Goal: Information Seeking & Learning: Compare options

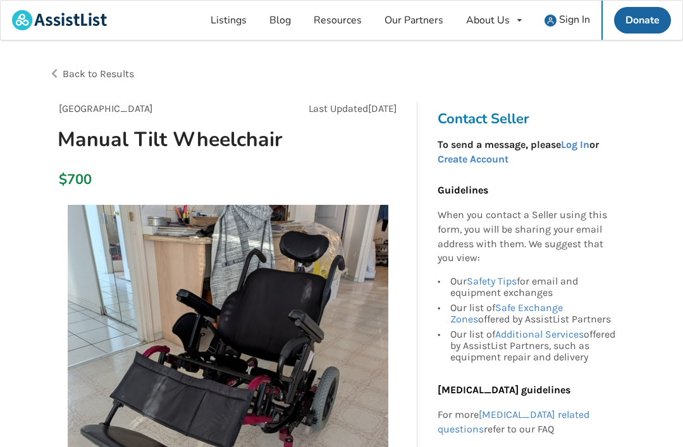
click at [480, 25] on img at bounding box center [550, 21] width 12 height 12
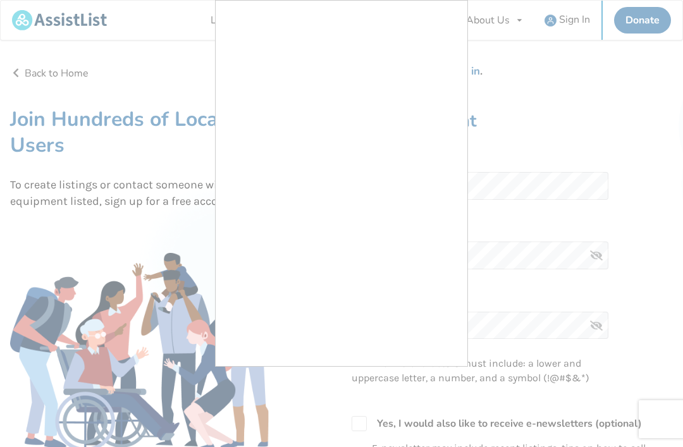
click at [470, 71] on div at bounding box center [341, 223] width 683 height 447
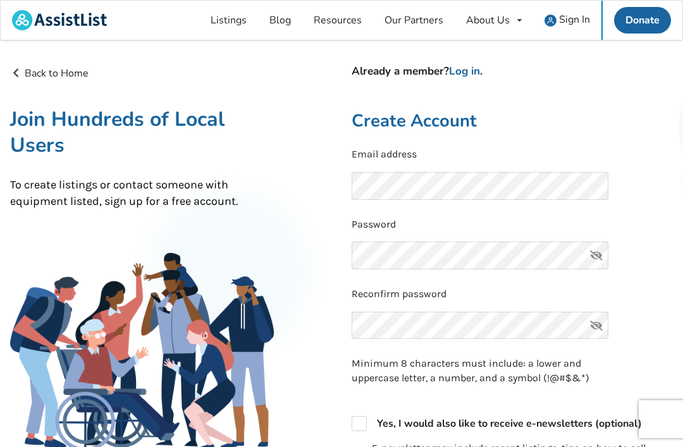
click at [465, 70] on link "Log in" at bounding box center [464, 71] width 31 height 15
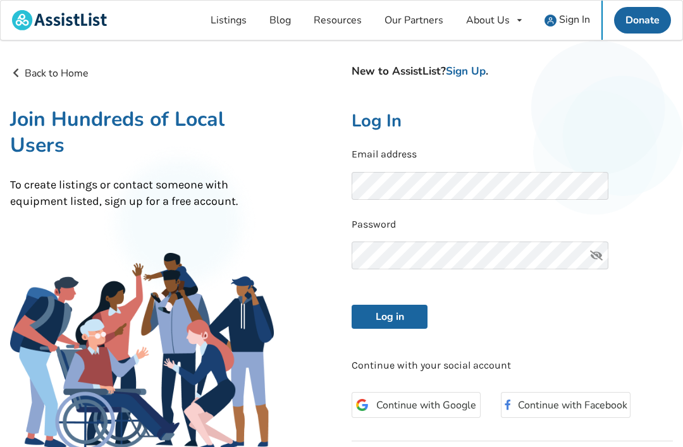
click at [460, 72] on link "Sign Up" at bounding box center [466, 71] width 40 height 15
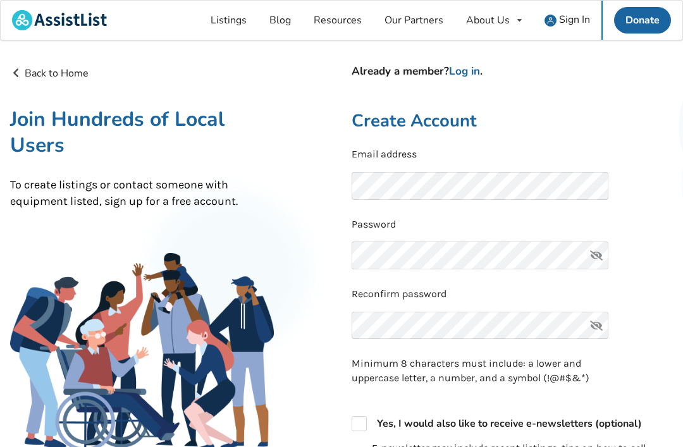
click at [455, 68] on link "Log in" at bounding box center [464, 71] width 31 height 15
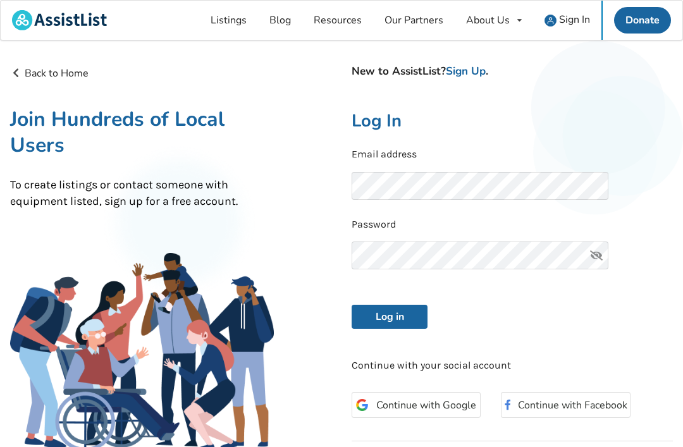
click at [389, 314] on button "Log in" at bounding box center [389, 317] width 76 height 24
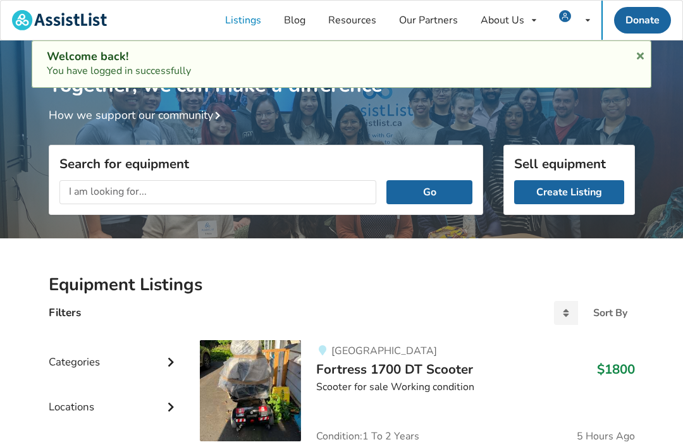
click at [81, 193] on input "text" at bounding box center [217, 192] width 317 height 24
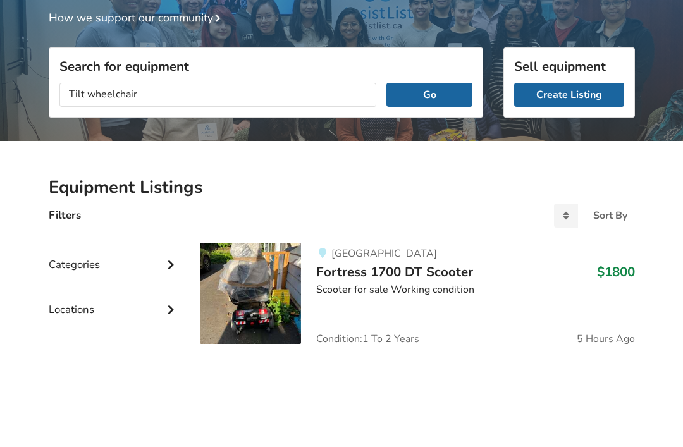
type input "Tilt wheelchair"
click at [424, 180] on button "Go" at bounding box center [428, 192] width 85 height 24
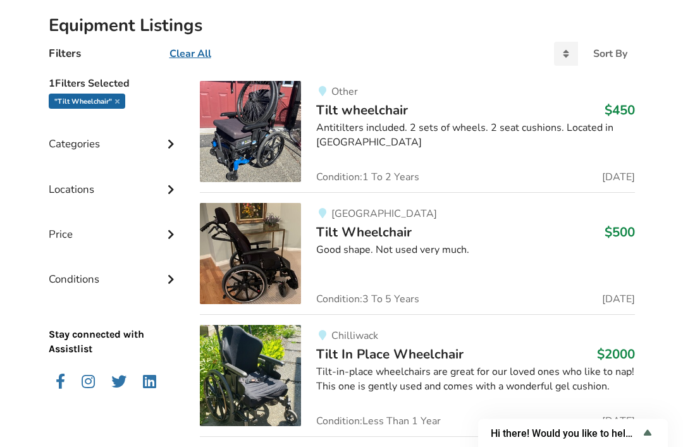
scroll to position [259, 0]
click at [250, 248] on img at bounding box center [250, 253] width 101 height 101
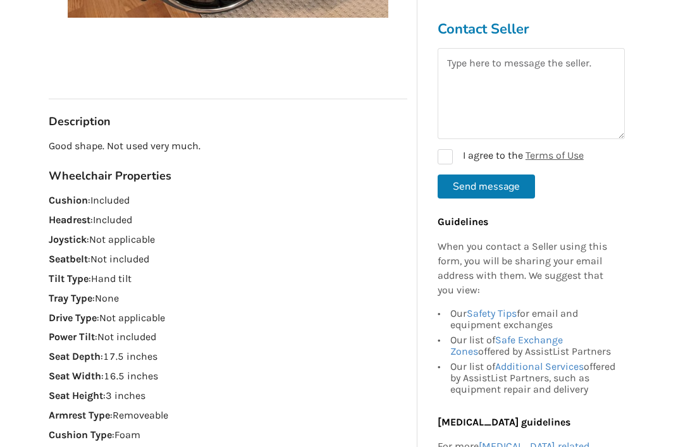
scroll to position [508, 0]
click at [23, 279] on div "Back to Results [GEOGRAPHIC_DATA] Last Updated [DATE] Tilt Wheelchair $500 [GEO…" at bounding box center [341, 452] width 683 height 1841
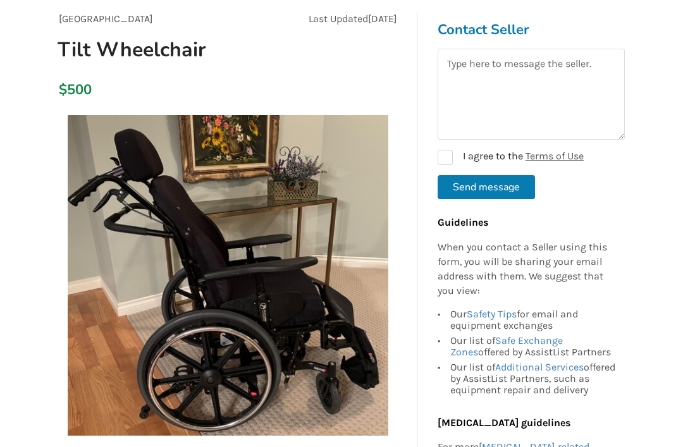
scroll to position [0, 0]
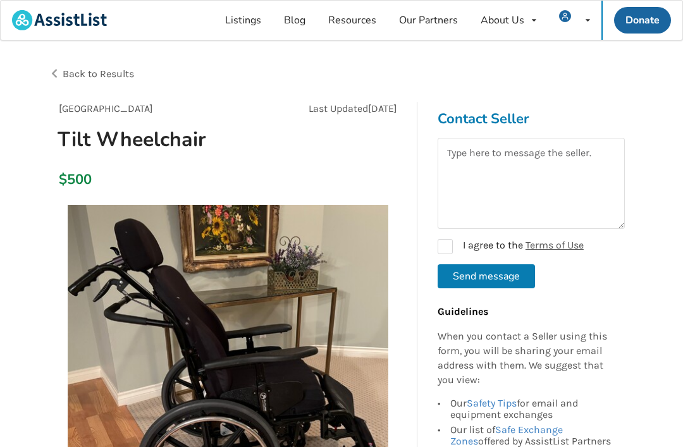
click at [55, 73] on div "Back to Results" at bounding box center [195, 73] width 293 height 35
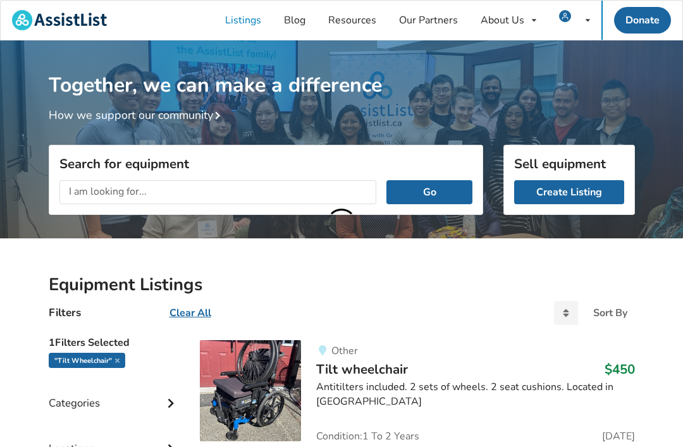
scroll to position [259, 0]
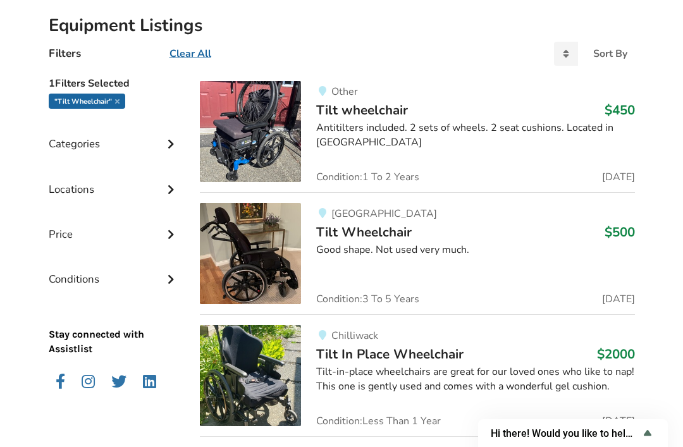
click at [247, 274] on img at bounding box center [250, 253] width 101 height 101
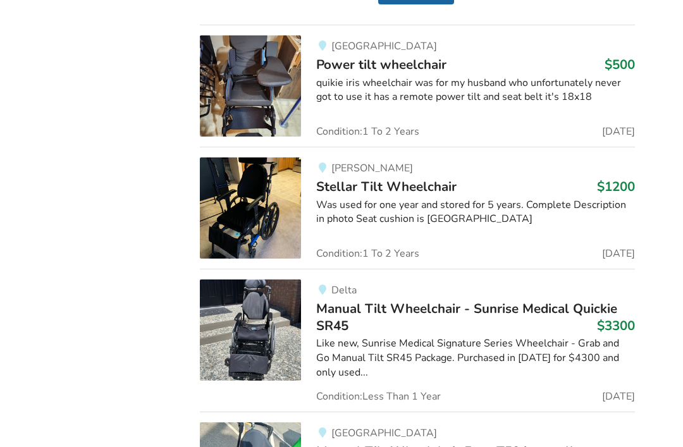
scroll to position [814, 0]
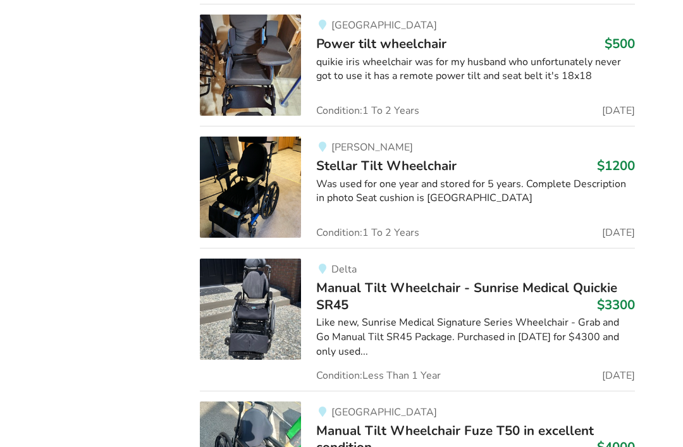
click at [255, 195] on img at bounding box center [250, 187] width 101 height 101
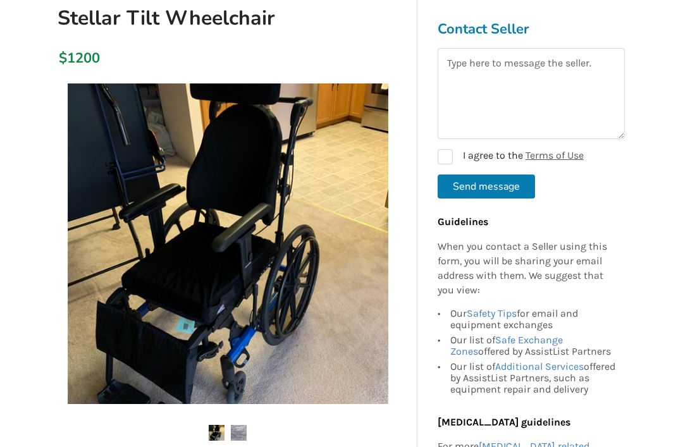
scroll to position [121, 0]
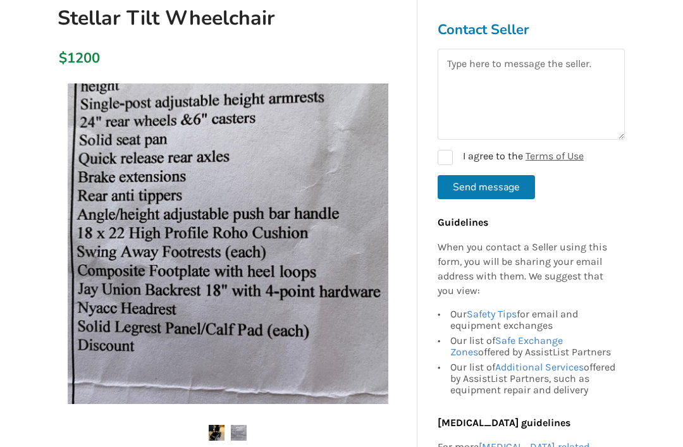
click at [240, 436] on img at bounding box center [239, 433] width 16 height 16
click at [244, 314] on img at bounding box center [228, 243] width 321 height 321
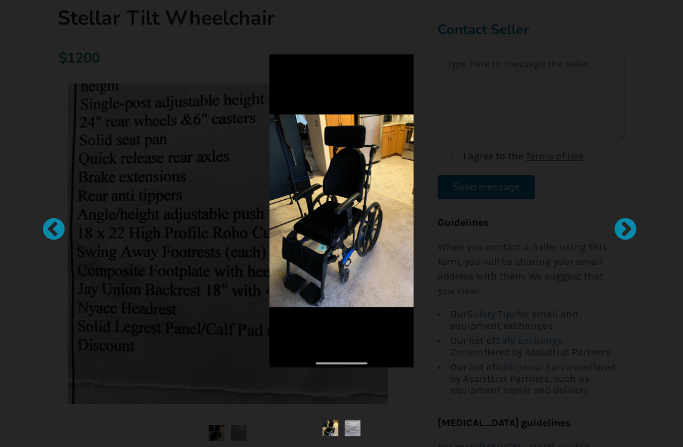
click at [54, 230] on div at bounding box center [47, 223] width 13 height 13
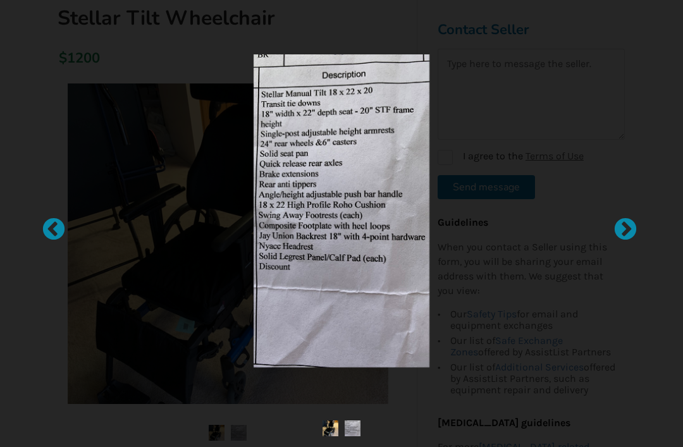
click at [52, 230] on div at bounding box center [47, 223] width 13 height 13
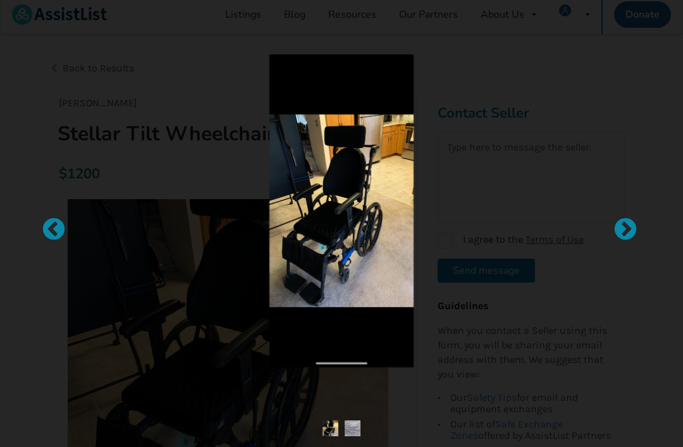
scroll to position [0, 0]
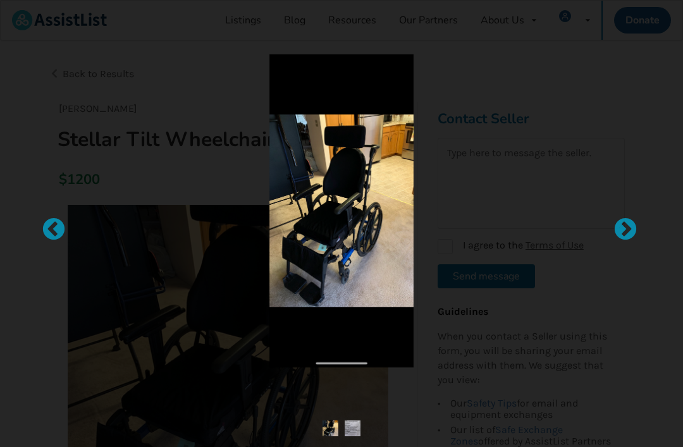
click at [88, 109] on div at bounding box center [341, 223] width 507 height 351
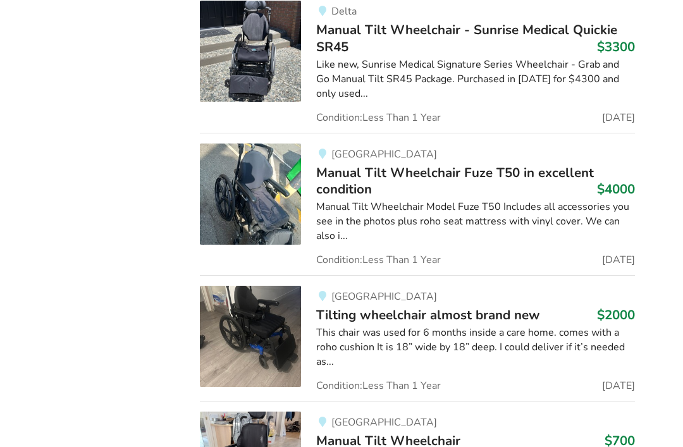
scroll to position [1072, 0]
click at [264, 329] on img at bounding box center [250, 336] width 101 height 101
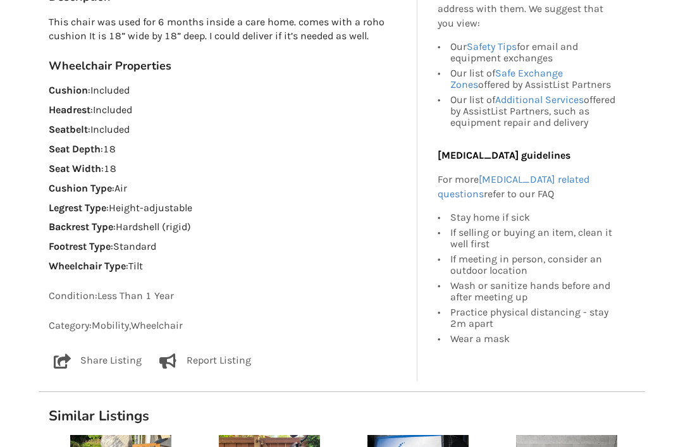
scroll to position [658, 0]
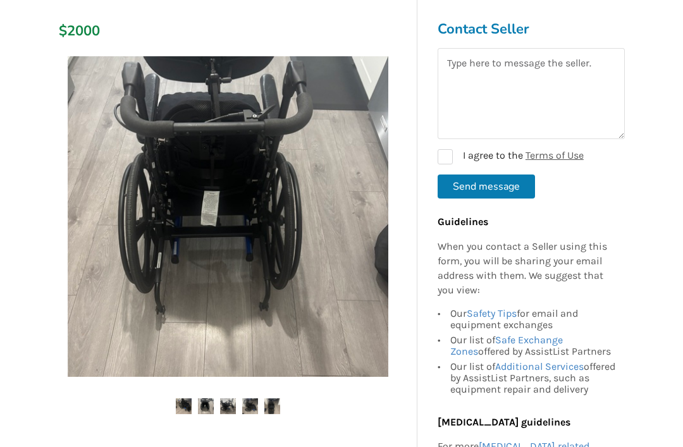
click at [126, 237] on img at bounding box center [228, 217] width 321 height 321
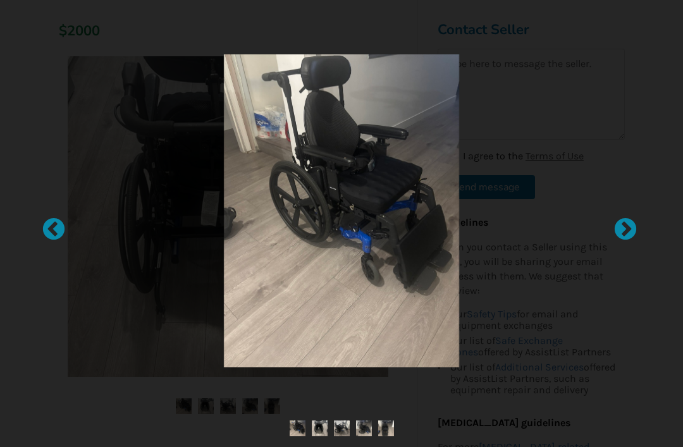
click at [118, 228] on div at bounding box center [341, 210] width 469 height 313
click at [290, 434] on img at bounding box center [298, 428] width 16 height 16
click at [315, 432] on img at bounding box center [320, 428] width 16 height 16
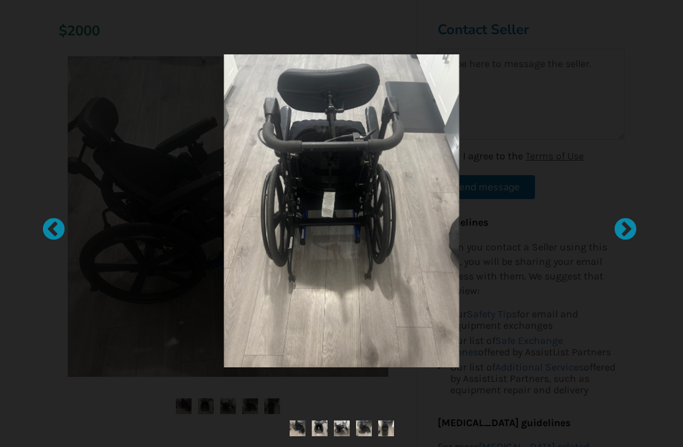
click at [339, 435] on img at bounding box center [342, 428] width 16 height 16
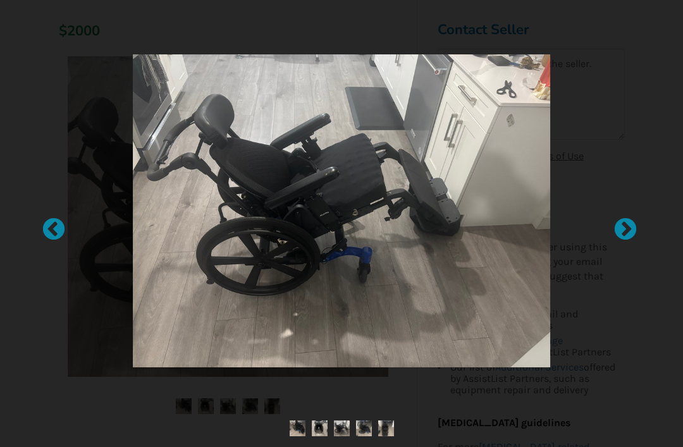
click at [480, 219] on div at bounding box center [619, 223] width 13 height 13
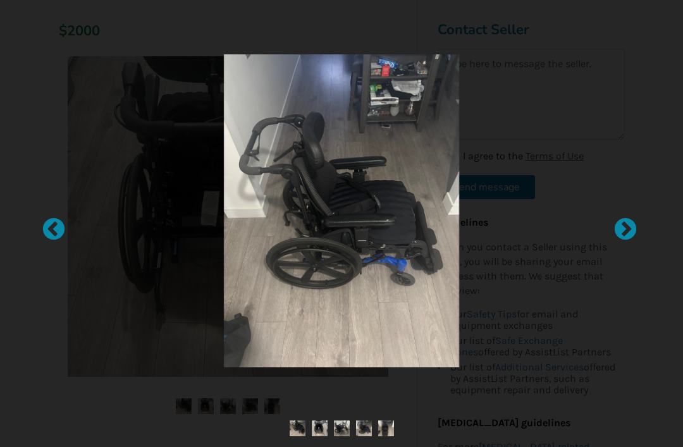
click at [480, 230] on div at bounding box center [619, 223] width 13 height 13
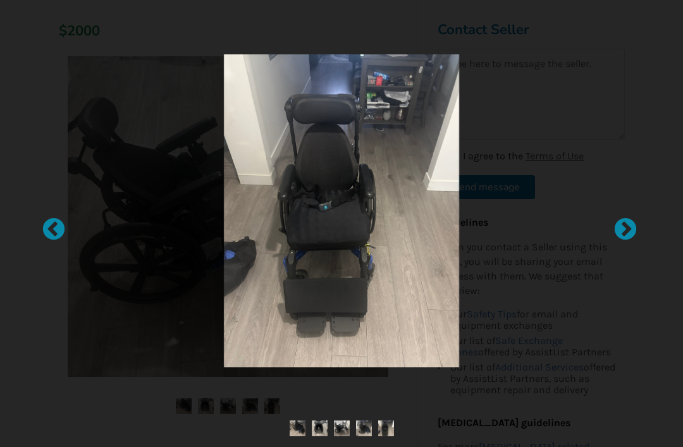
click at [480, 225] on div at bounding box center [619, 223] width 13 height 13
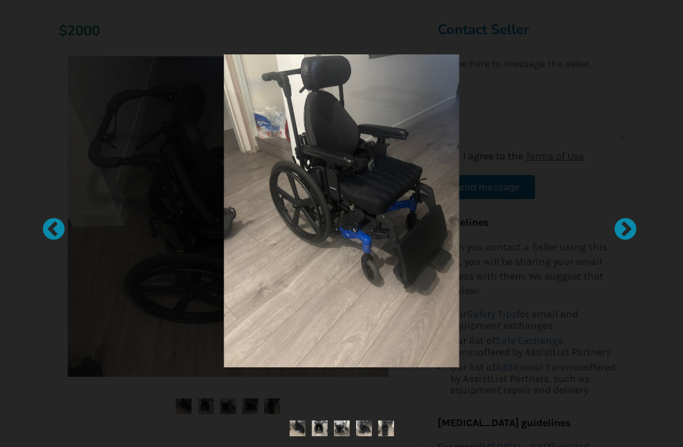
click at [480, 230] on div at bounding box center [619, 223] width 13 height 13
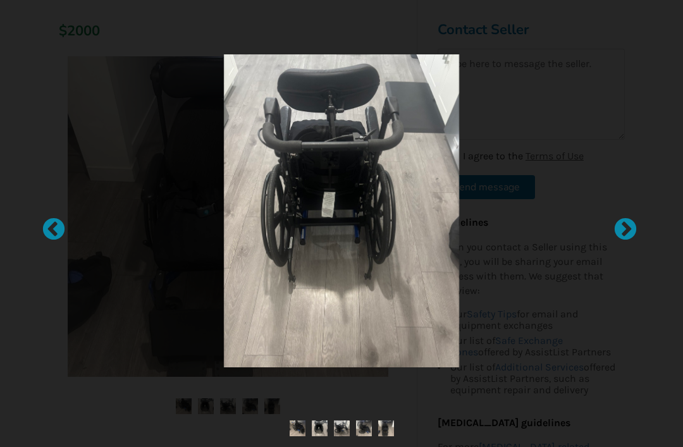
click at [286, 210] on img at bounding box center [341, 210] width 235 height 313
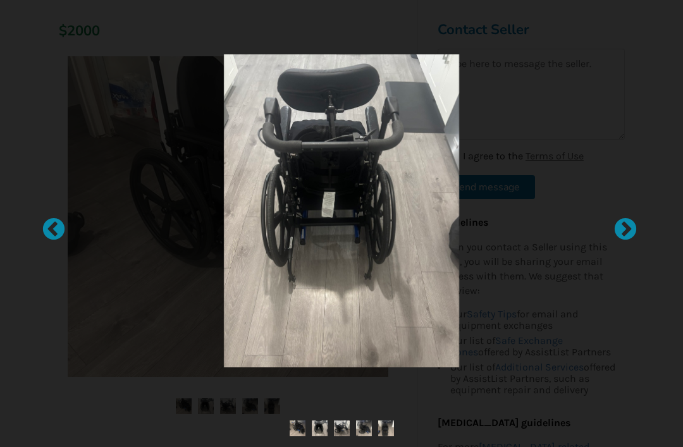
click at [268, 219] on img at bounding box center [341, 210] width 235 height 313
click at [266, 227] on img at bounding box center [341, 210] width 235 height 313
click at [277, 238] on img at bounding box center [341, 210] width 235 height 313
click at [281, 230] on img at bounding box center [341, 210] width 235 height 313
click at [275, 267] on img at bounding box center [341, 210] width 235 height 313
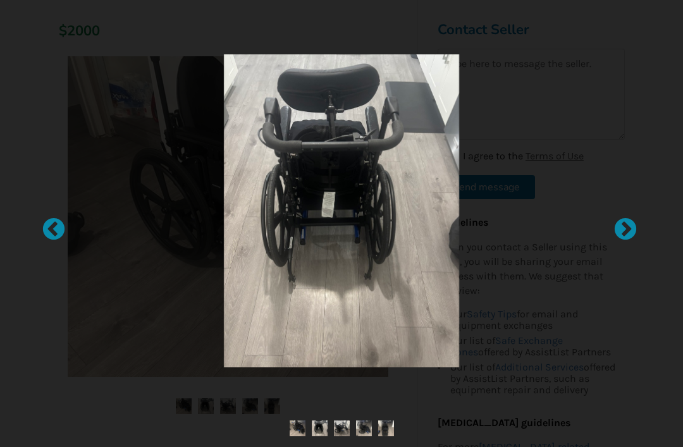
click at [348, 293] on img at bounding box center [341, 210] width 235 height 313
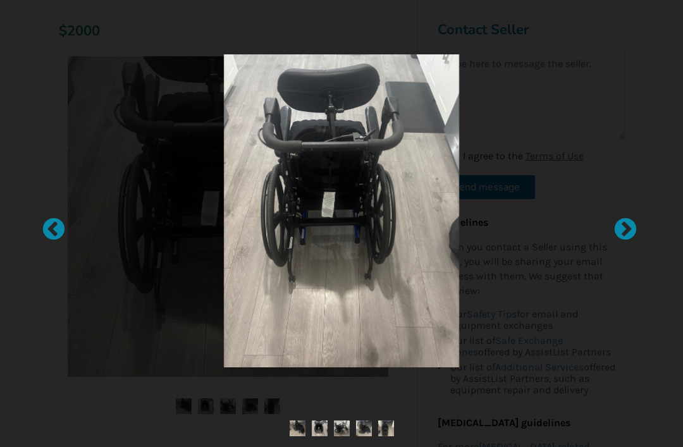
click at [322, 298] on img at bounding box center [341, 210] width 235 height 313
click at [305, 303] on img at bounding box center [341, 210] width 235 height 313
click at [314, 307] on img at bounding box center [341, 210] width 235 height 313
click at [303, 298] on img at bounding box center [341, 210] width 235 height 313
click at [382, 428] on img at bounding box center [386, 428] width 16 height 16
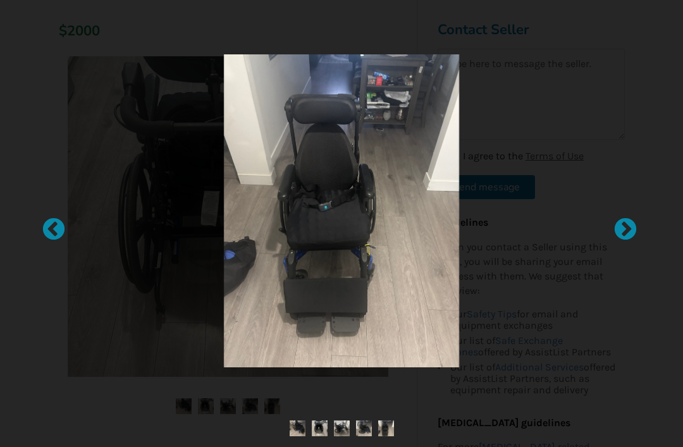
click at [343, 309] on img at bounding box center [341, 210] width 235 height 313
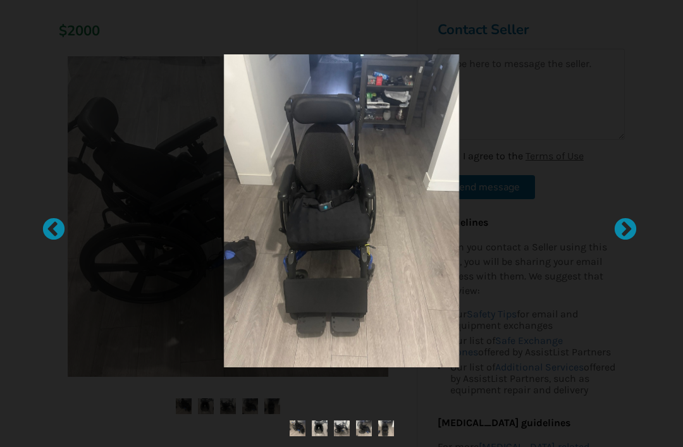
click at [302, 285] on img at bounding box center [341, 210] width 235 height 313
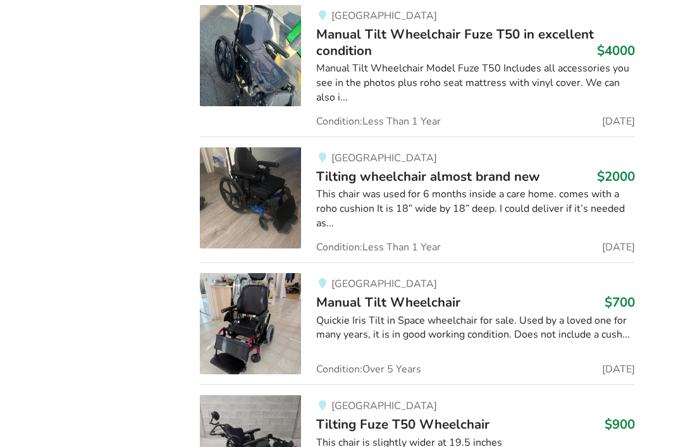
scroll to position [1210, 0]
click at [245, 315] on img at bounding box center [250, 323] width 101 height 101
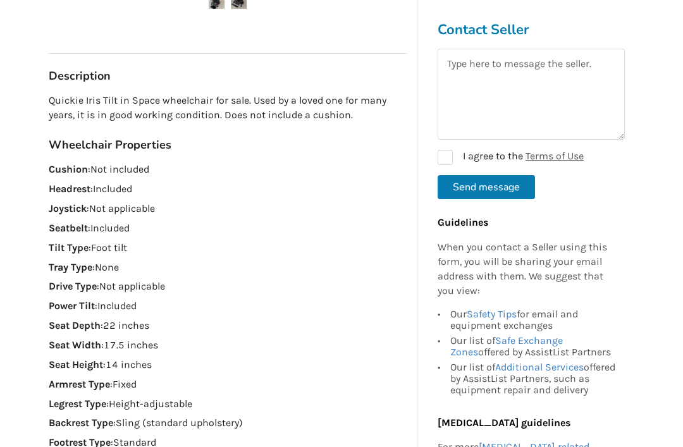
scroll to position [576, 0]
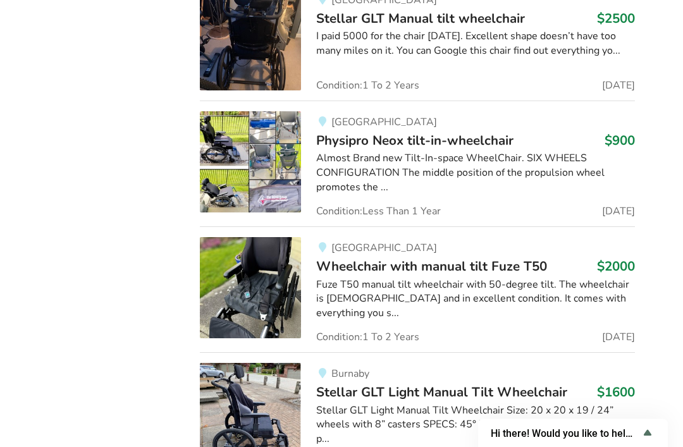
scroll to position [2816, 0]
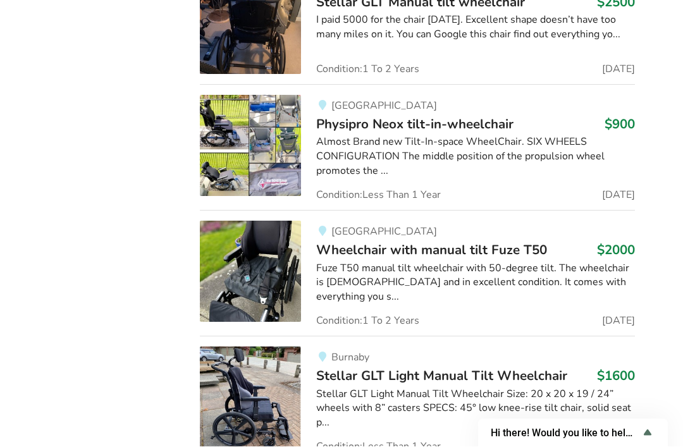
click at [238, 347] on img at bounding box center [250, 397] width 101 height 101
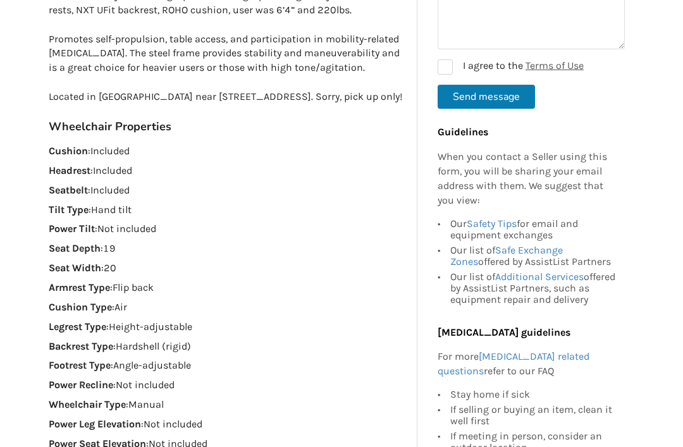
scroll to position [742, 0]
click at [26, 291] on div "Back to Results Burnaby Last Updated [DATE] Stellar GLT Light Manual Tilt Wheel…" at bounding box center [341, 233] width 683 height 1870
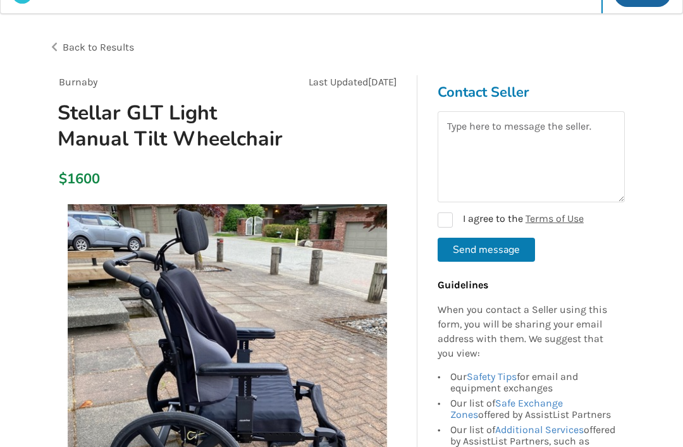
scroll to position [0, 0]
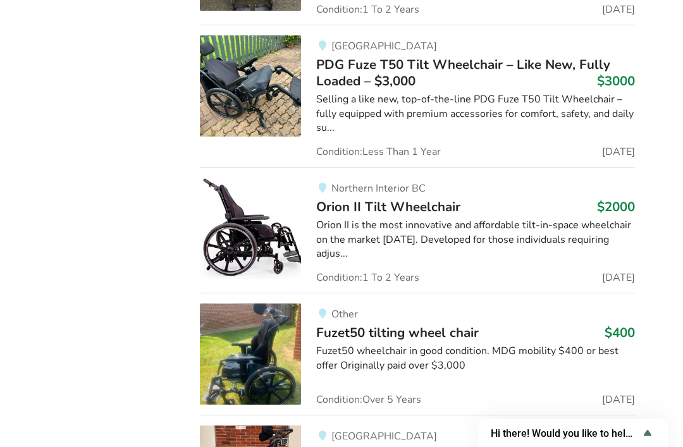
scroll to position [3769, 0]
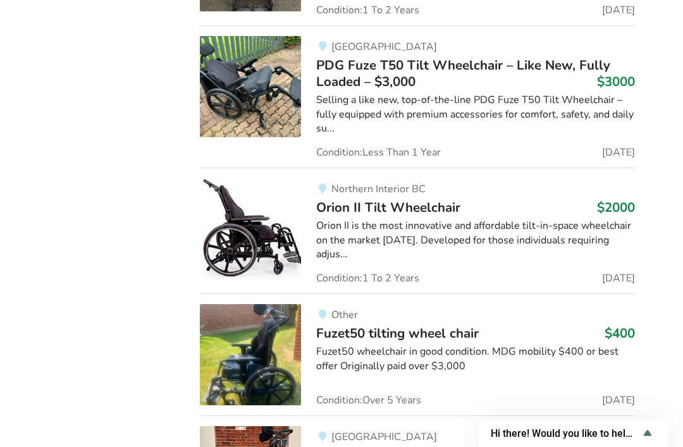
click at [238, 304] on img at bounding box center [250, 354] width 101 height 101
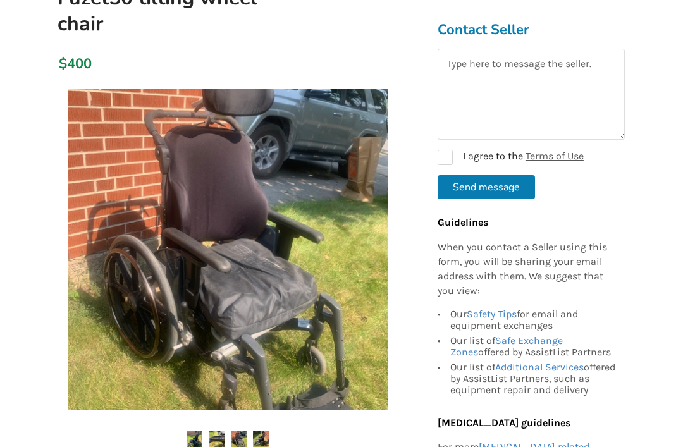
scroll to position [141, 0]
